Goal: Check status

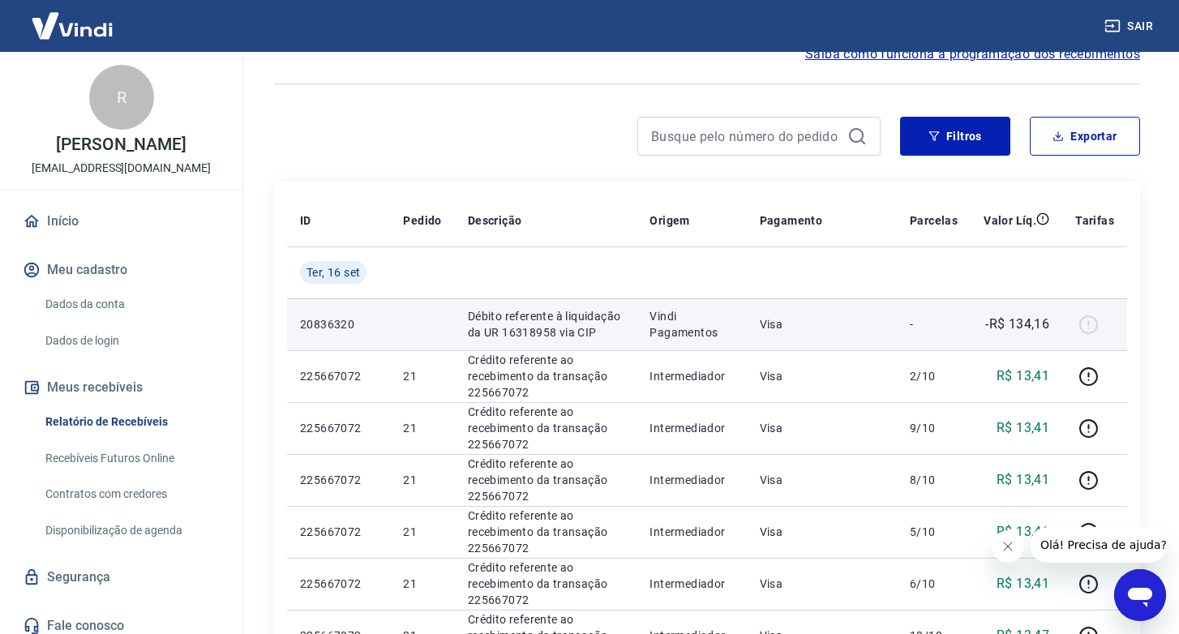
scroll to position [88, 0]
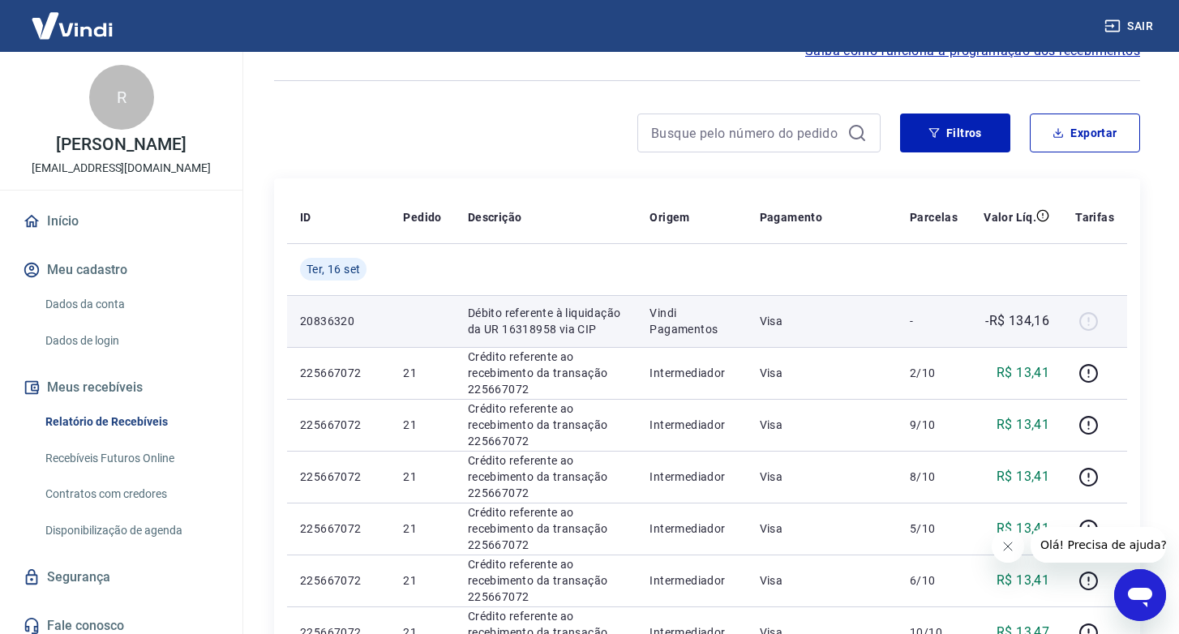
click at [1085, 323] on div at bounding box center [1094, 321] width 39 height 26
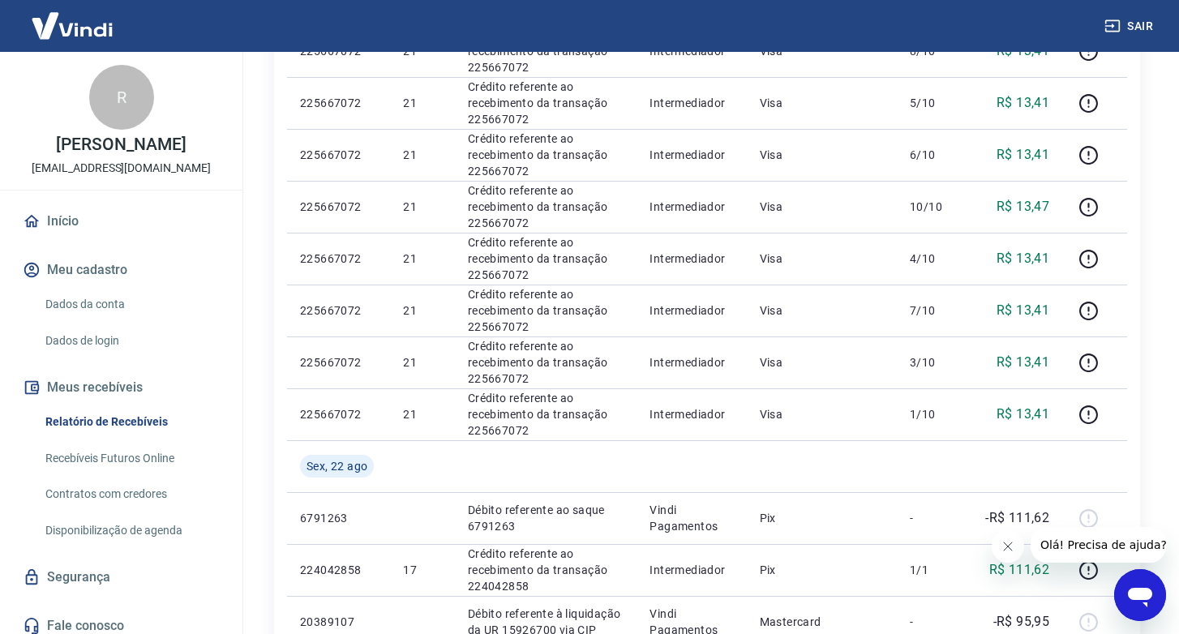
scroll to position [527, 0]
